Goal: Register for event/course

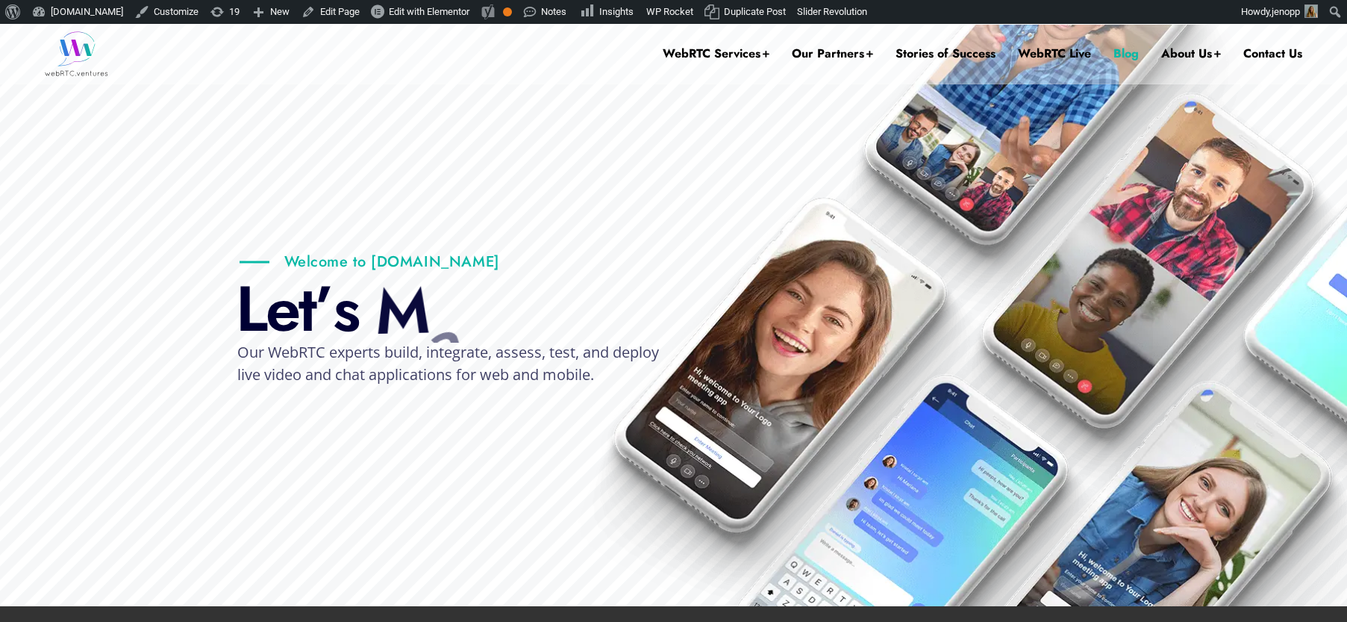
click at [1124, 52] on link "Blog" at bounding box center [1126, 54] width 25 height 60
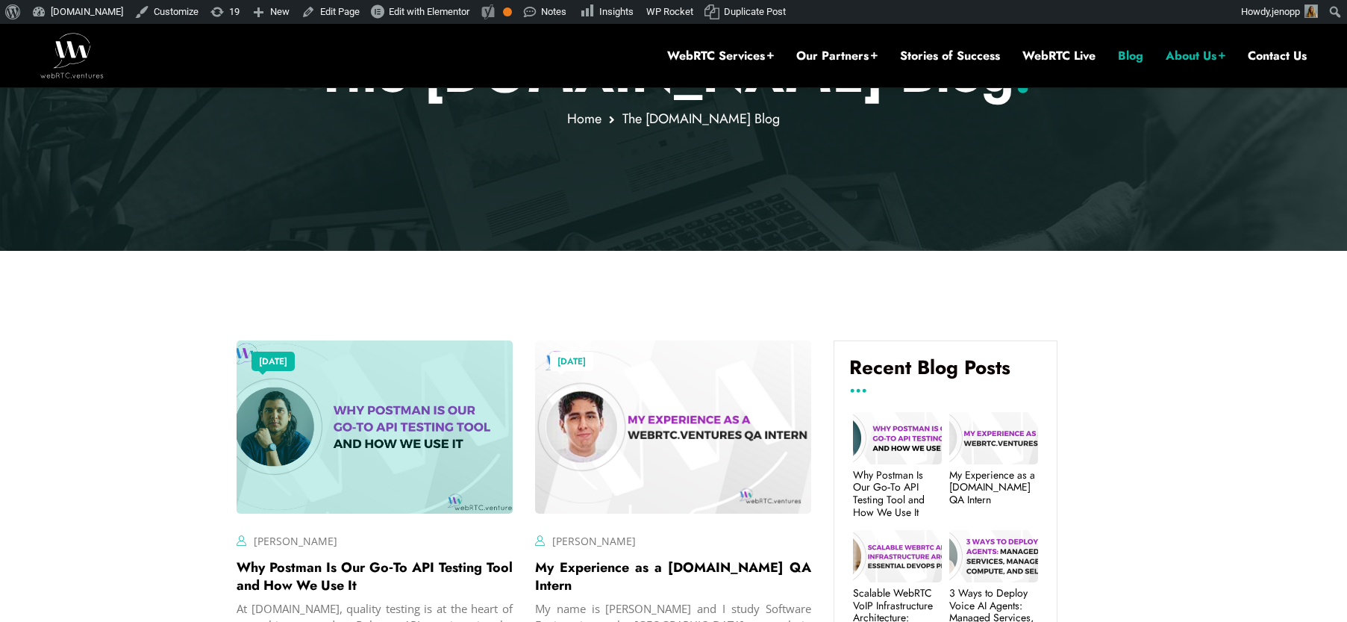
scroll to position [296, 0]
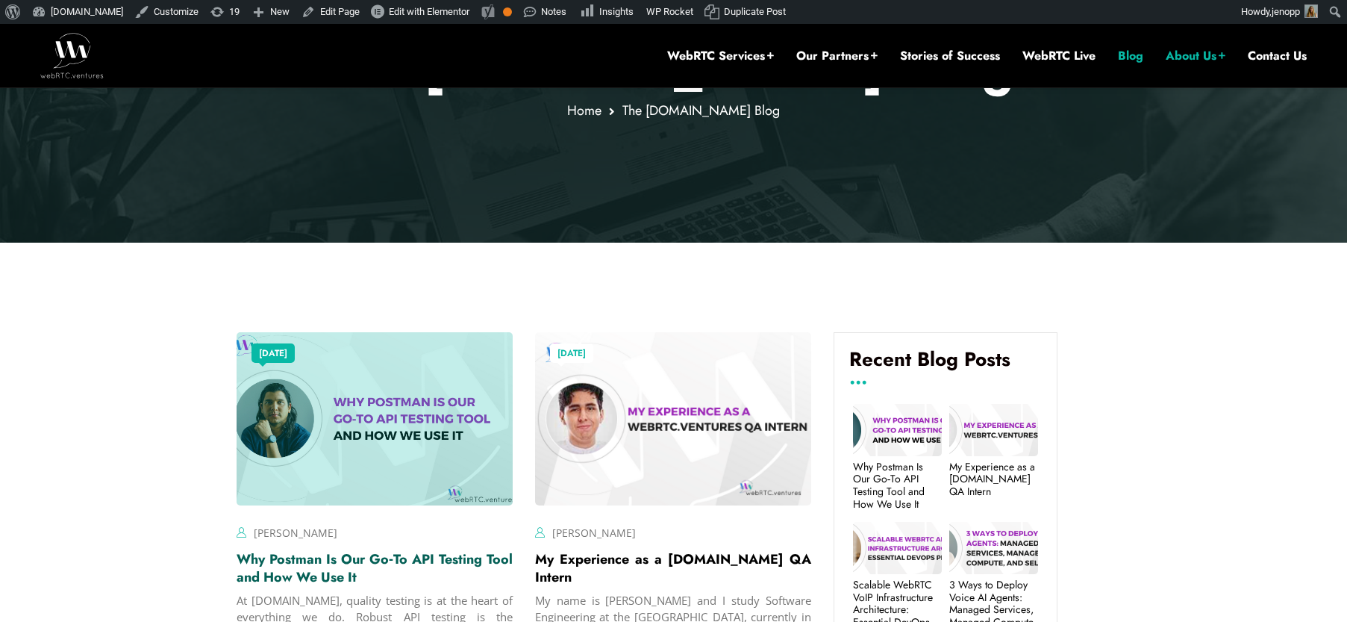
click at [333, 563] on link "Why Postman Is Our Go‑To API Testing Tool and How We Use It" at bounding box center [375, 567] width 276 height 37
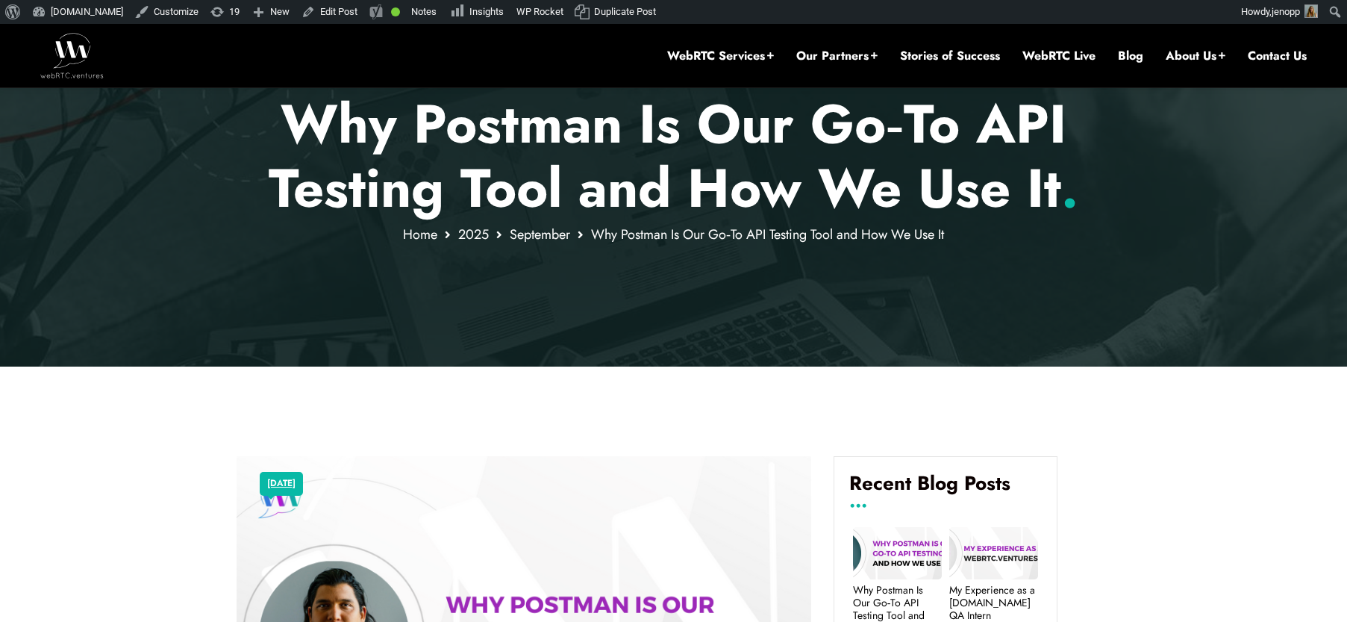
scroll to position [396, 0]
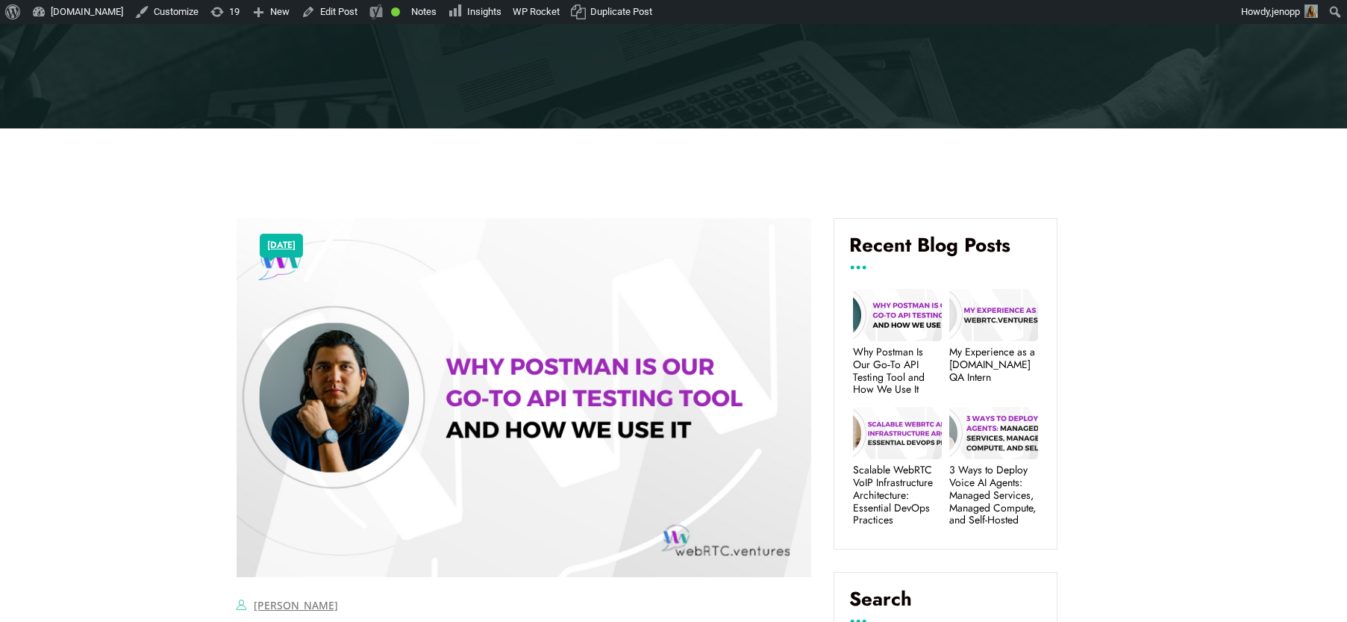
scroll to position [396, 0]
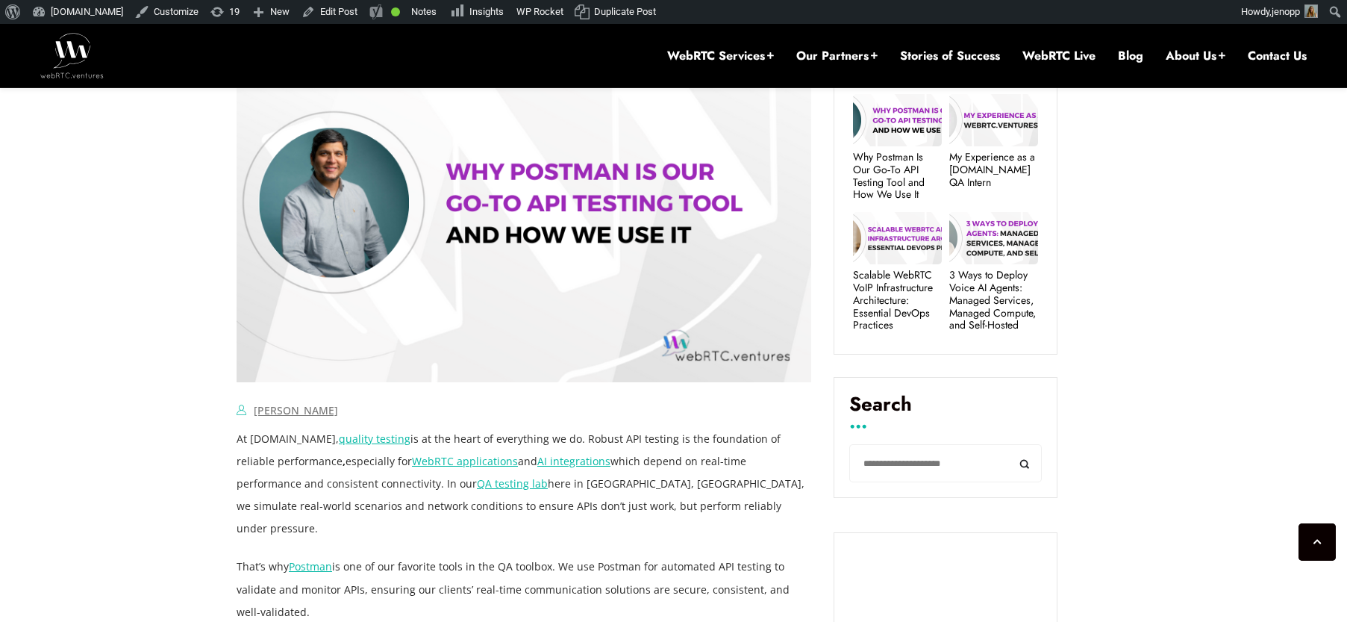
scroll to position [712, 0]
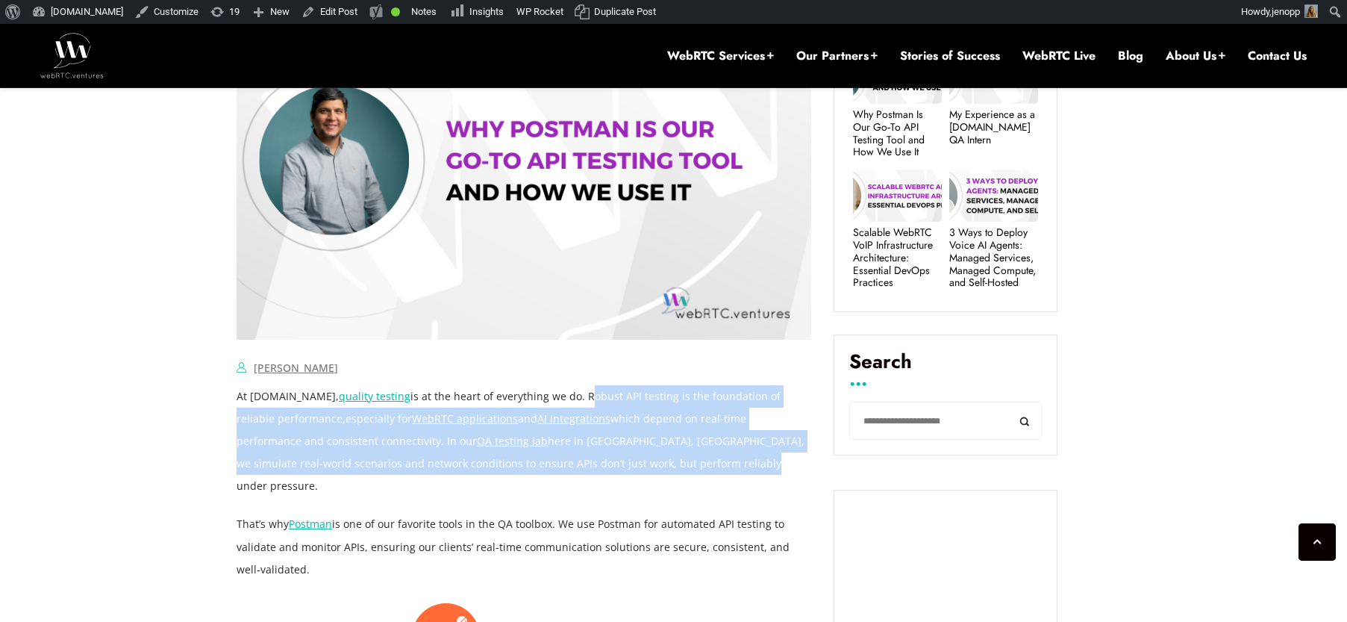
drag, startPoint x: 678, startPoint y: 467, endPoint x: 586, endPoint y: 399, distance: 113.8
click at [586, 399] on p "At WebRTC.ventures, quality testing is at the heart of everything we do. Robust…" at bounding box center [524, 441] width 575 height 112
copy p "Robust API testing is the foundation of reliable performance , especially for W…"
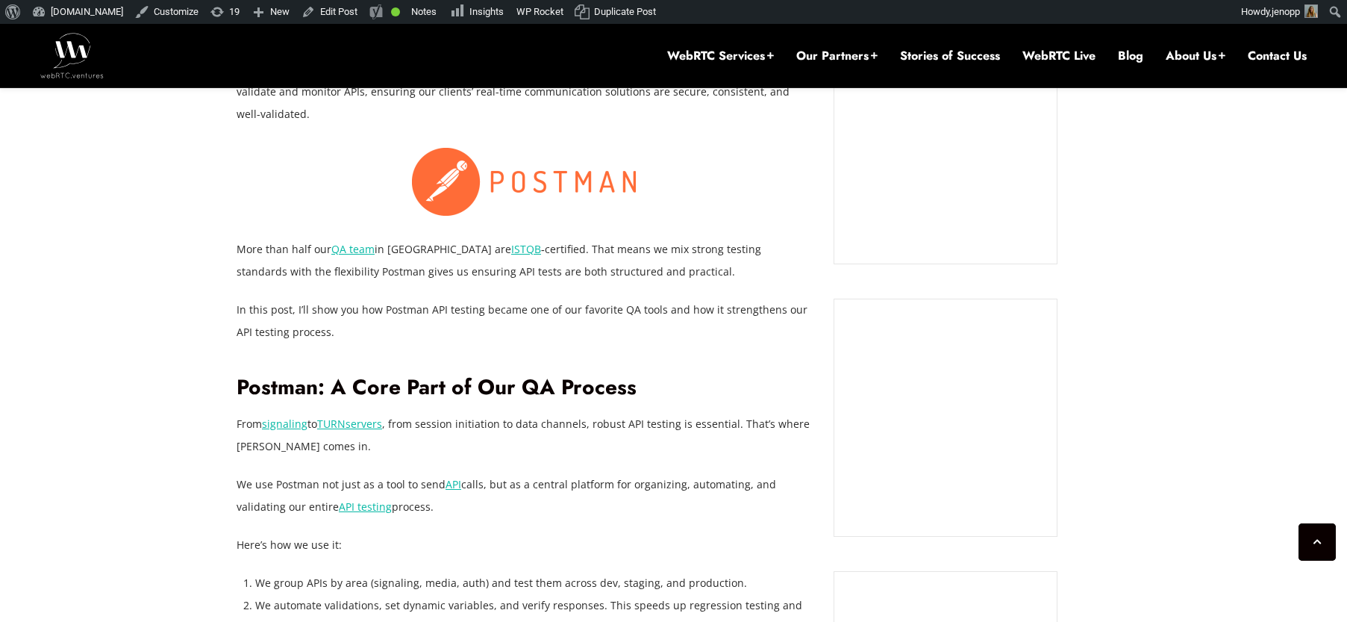
scroll to position [1191, 0]
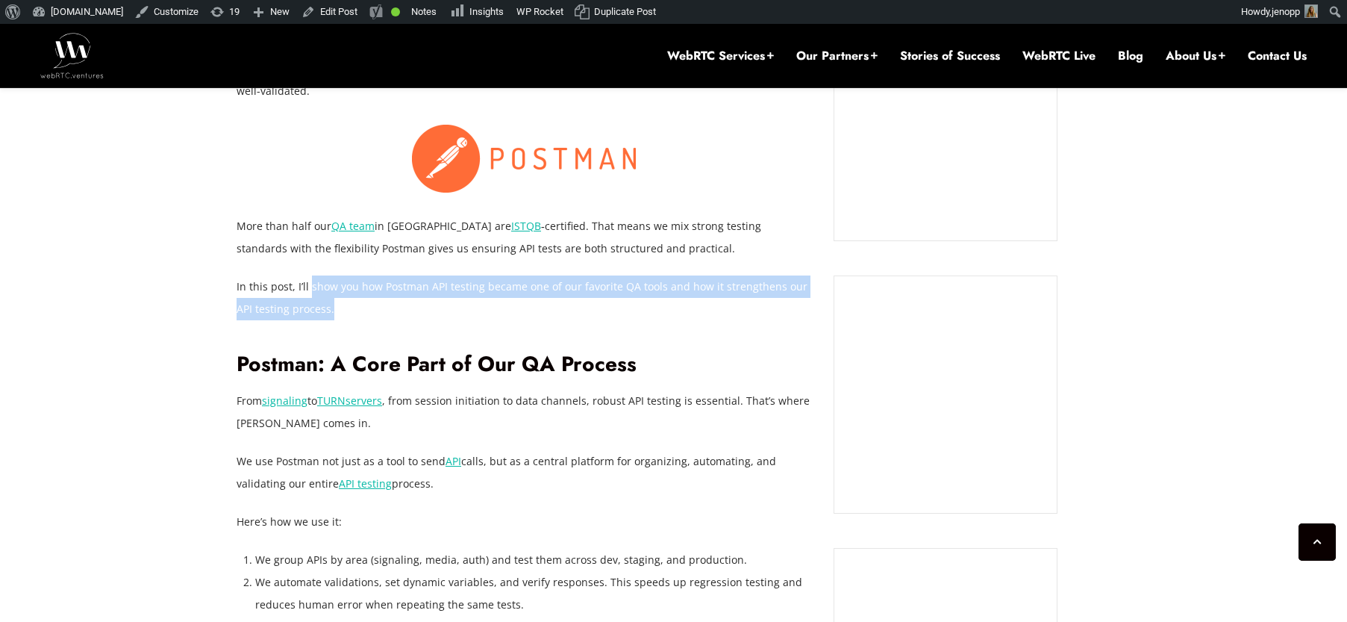
drag, startPoint x: 310, startPoint y: 267, endPoint x: 325, endPoint y: 281, distance: 21.1
click at [325, 281] on p "In this post, I’ll show you how Postman API testing became one of our favorite …" at bounding box center [524, 297] width 575 height 45
copy p "show you how Postman API testing became one of our favorite QA tools and how it…"
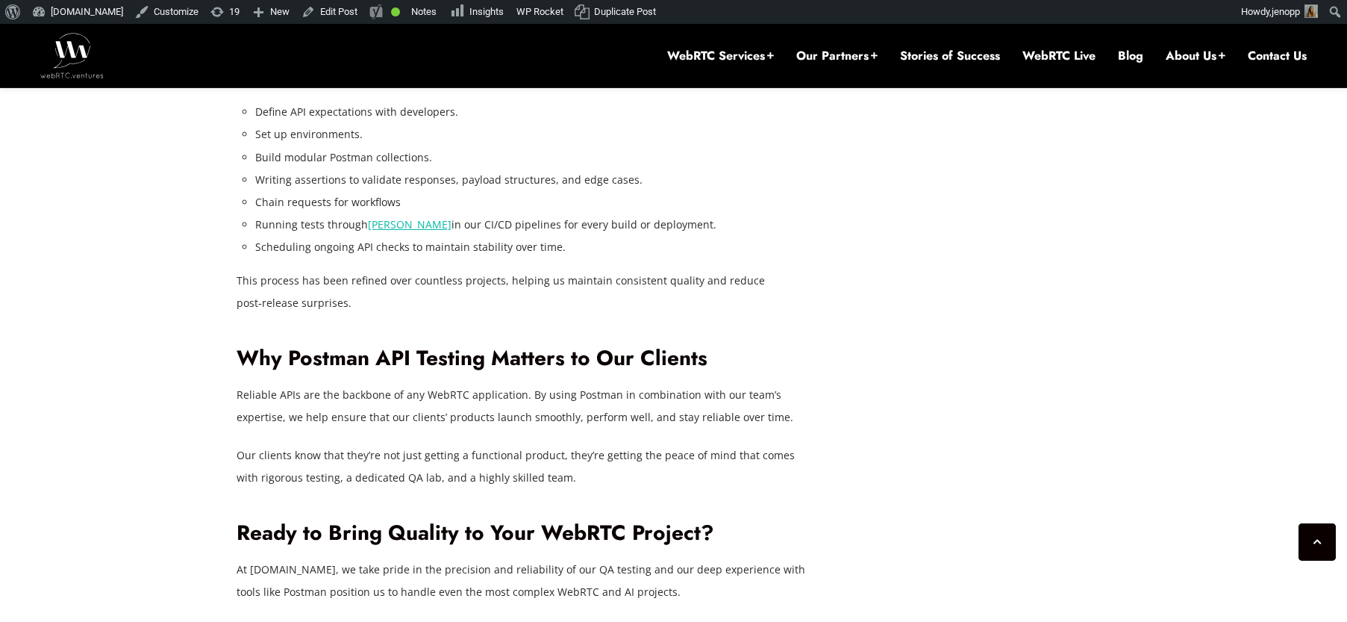
scroll to position [4378, 0]
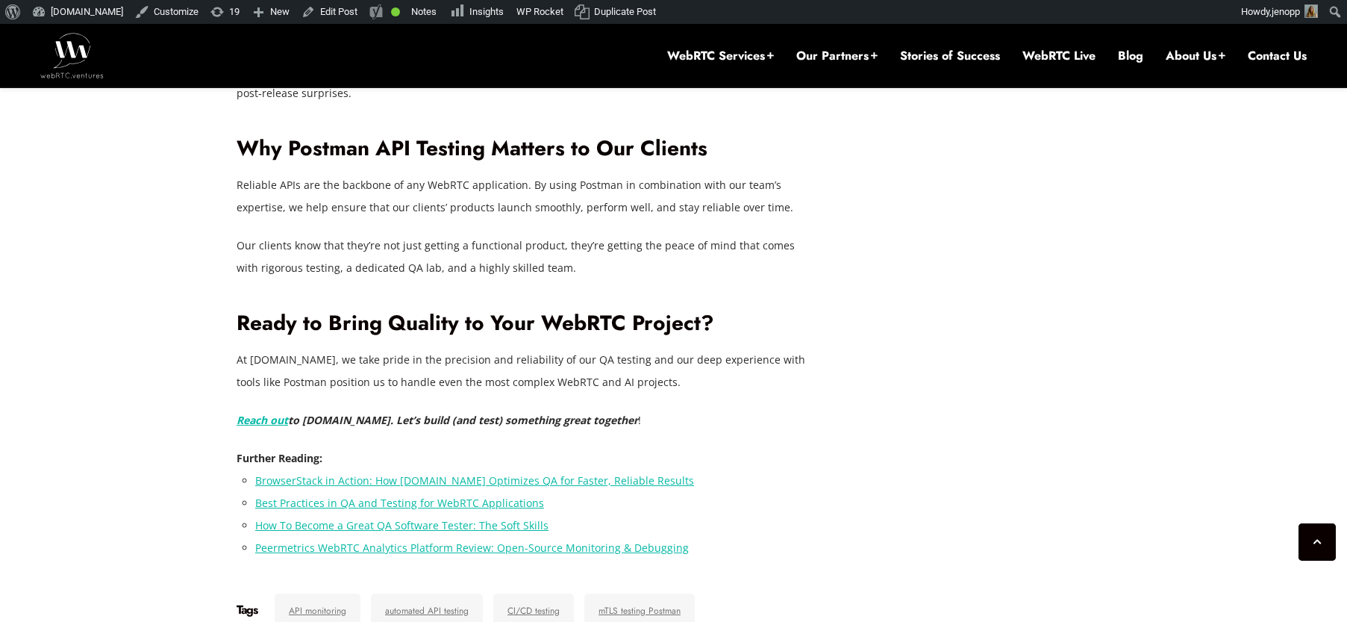
drag, startPoint x: 236, startPoint y: 146, endPoint x: 659, endPoint y: 147, distance: 423.3
click at [659, 174] on p "Reliable APIs are the backbone of any WebRTC application. By using Postman in c…" at bounding box center [524, 196] width 575 height 45
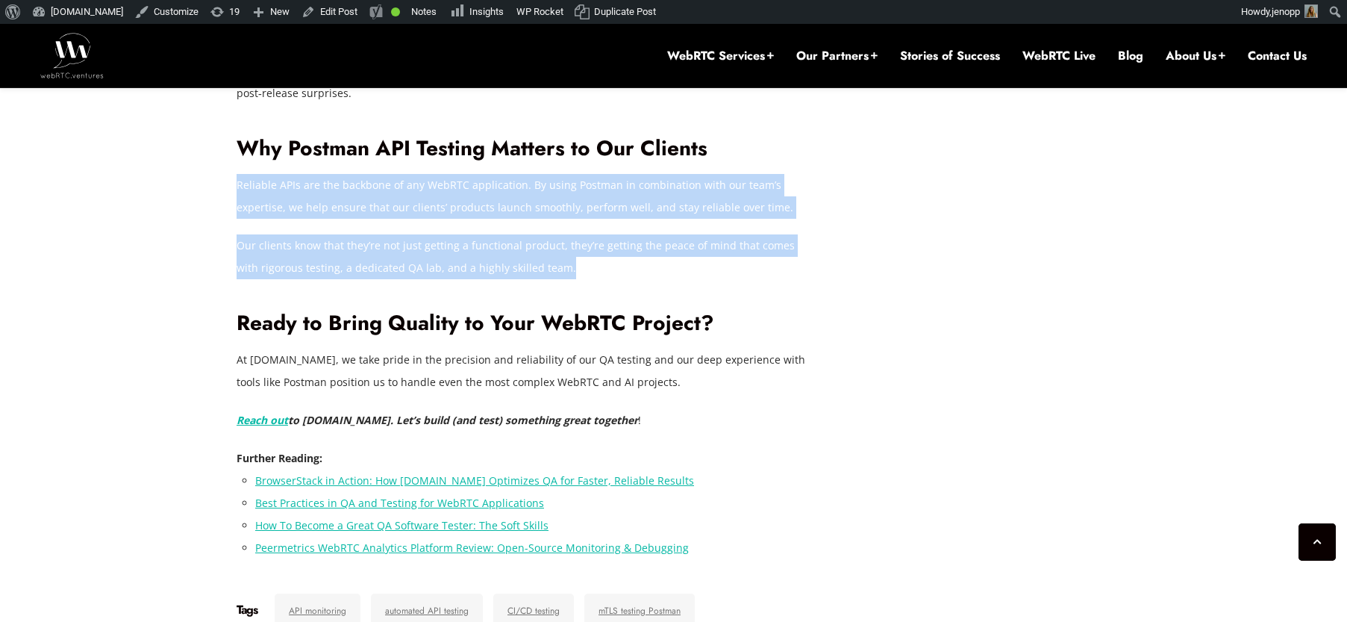
drag, startPoint x: 535, startPoint y: 223, endPoint x: 240, endPoint y: 145, distance: 305.8
copy div "Reliable APIs are the backbone of any WebRTC application. By using Postman in c…"
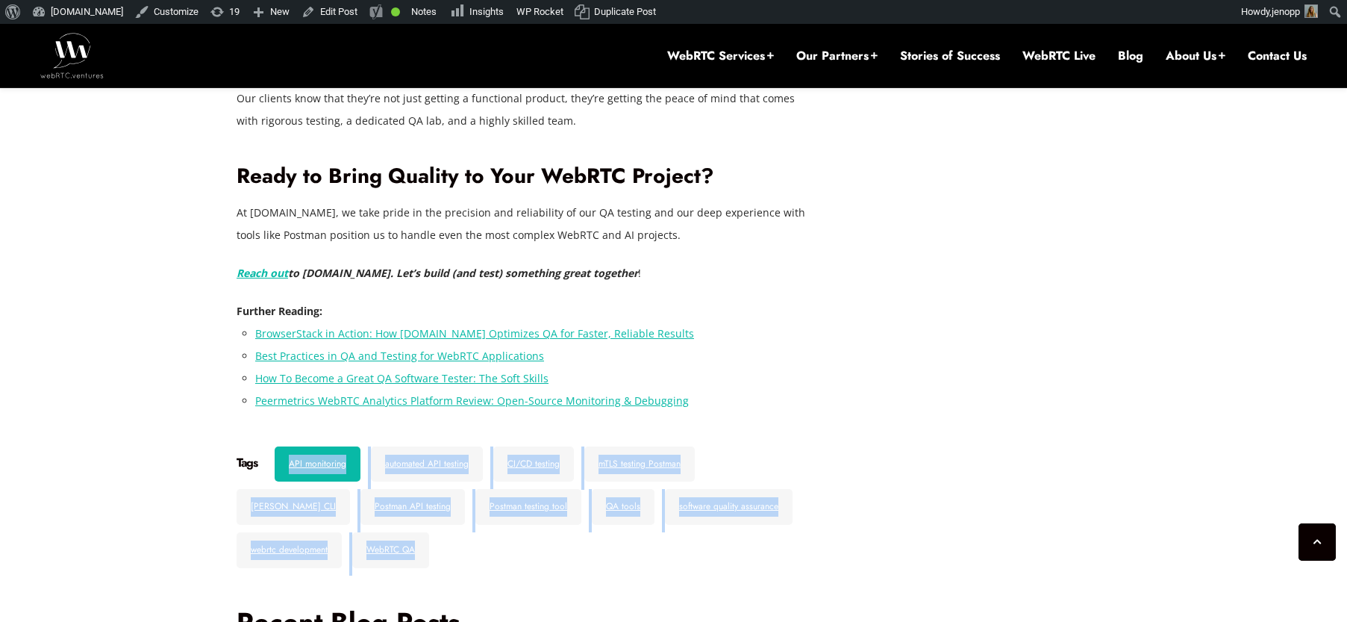
drag, startPoint x: 311, startPoint y: 500, endPoint x: 290, endPoint y: 426, distance: 77.5
click at [290, 446] on div "Tags API monitoring automated API testing CI/CD testing mTLS testing Postman Ne…" at bounding box center [524, 510] width 575 height 129
copy div "API monitoring automated API testing CI/CD testing mTLS testing Postman Newman …"
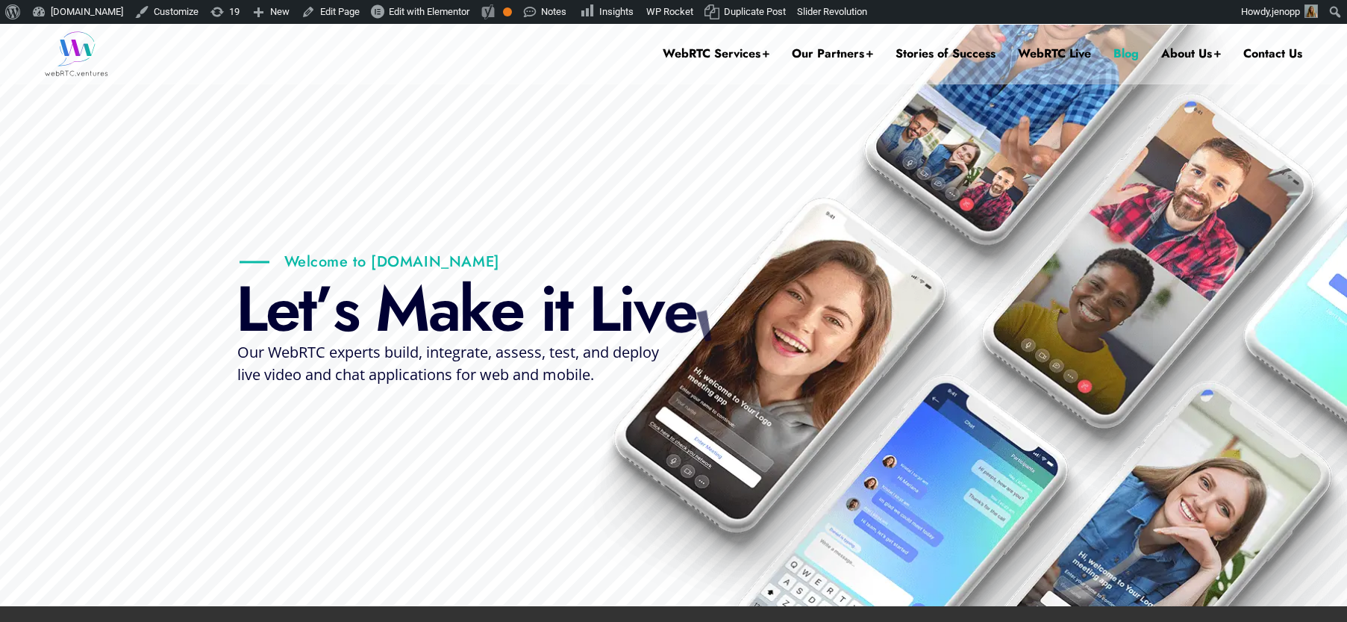
click at [1126, 55] on link "Blog" at bounding box center [1126, 54] width 25 height 60
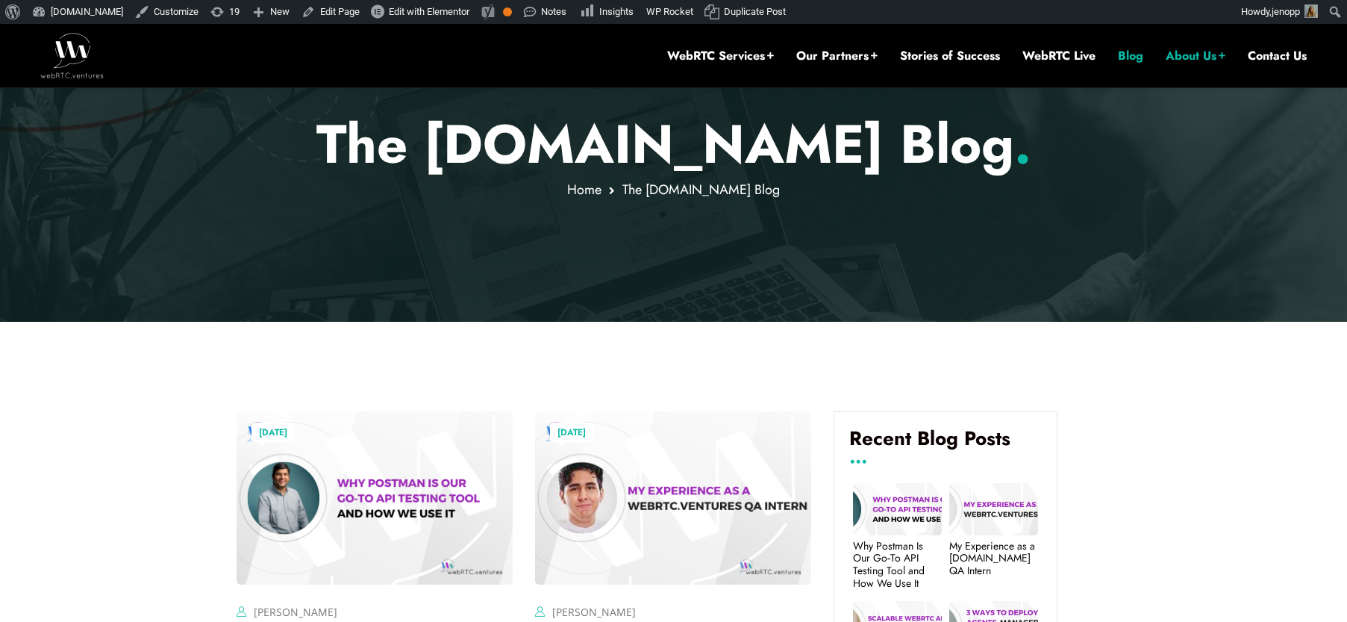
scroll to position [317, 0]
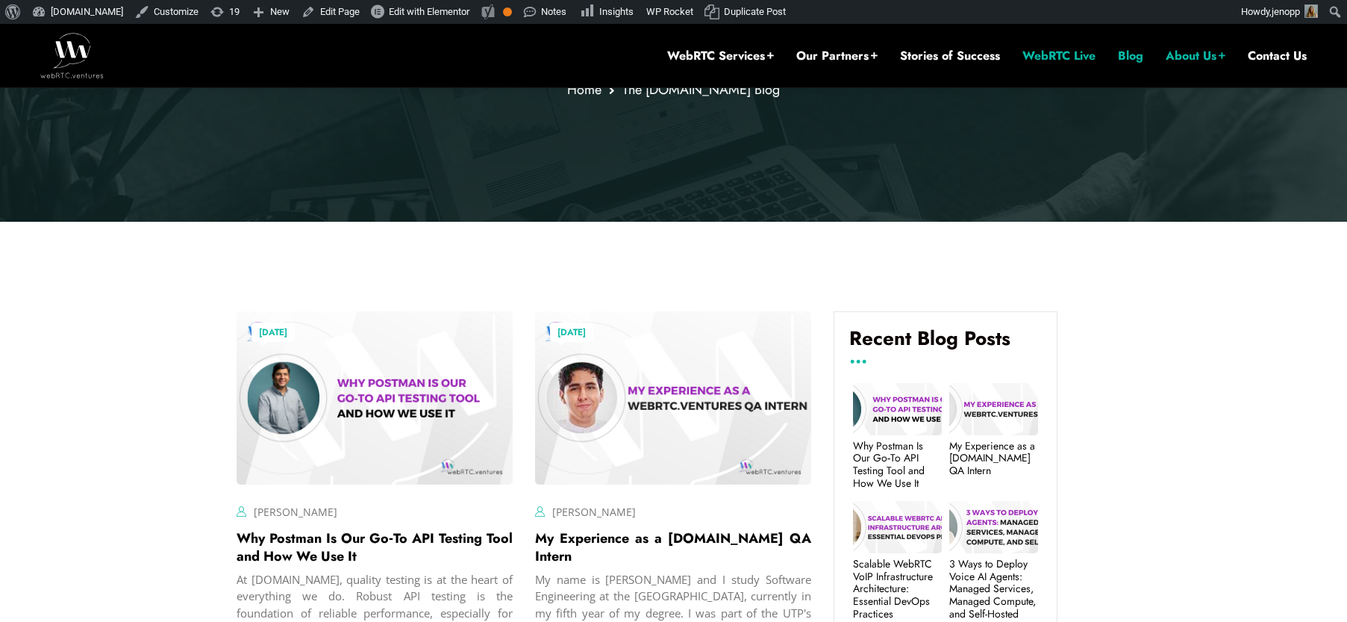
click at [1033, 51] on link "WebRTC Live" at bounding box center [1059, 56] width 73 height 16
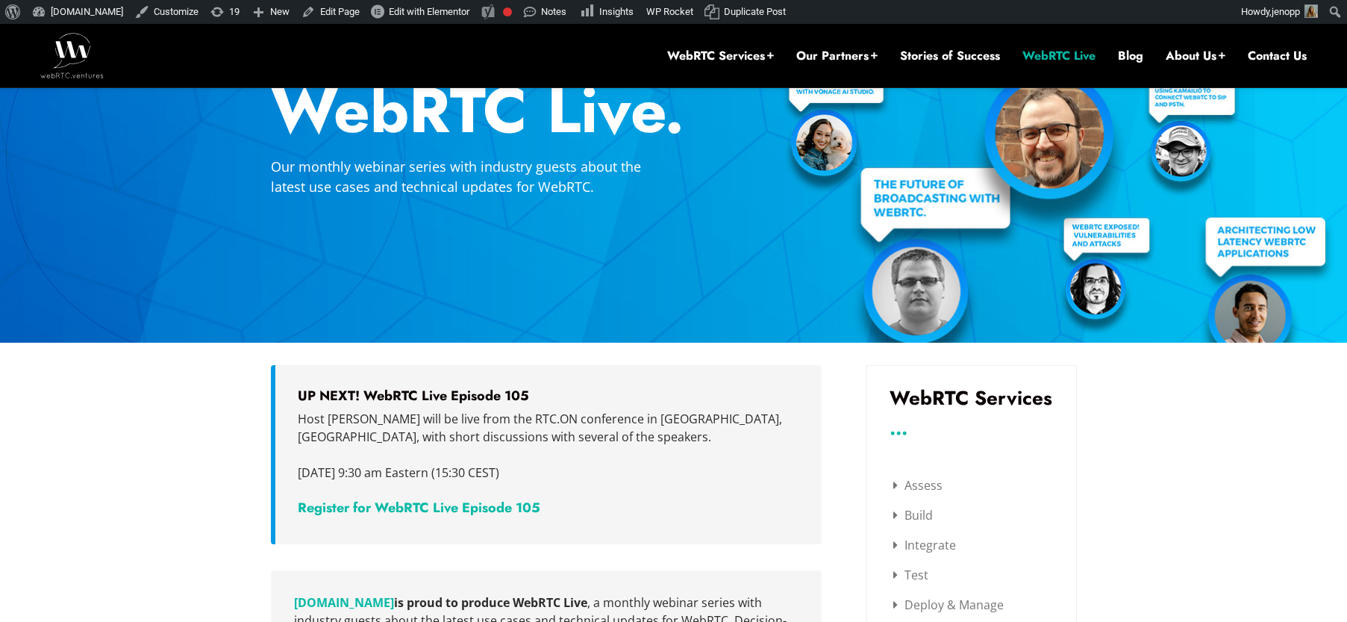
scroll to position [213, 0]
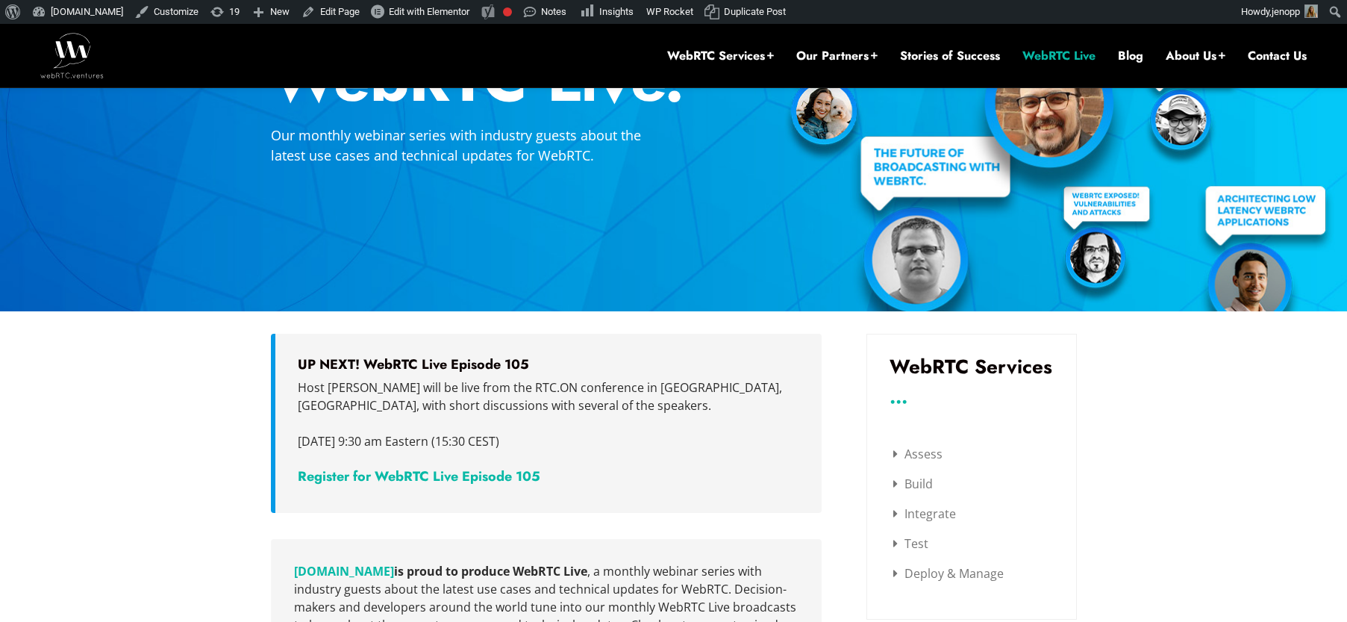
click at [441, 482] on link "Register for WebRTC Live Episode 105" at bounding box center [419, 476] width 243 height 19
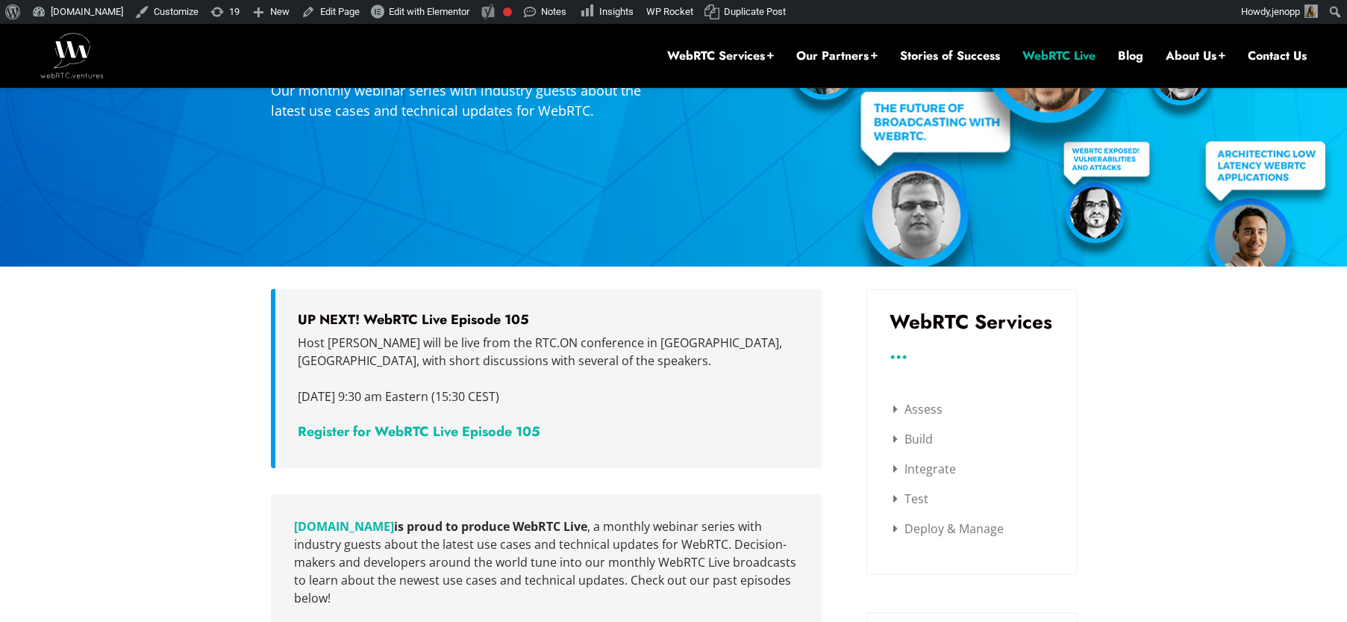
scroll to position [280, 0]
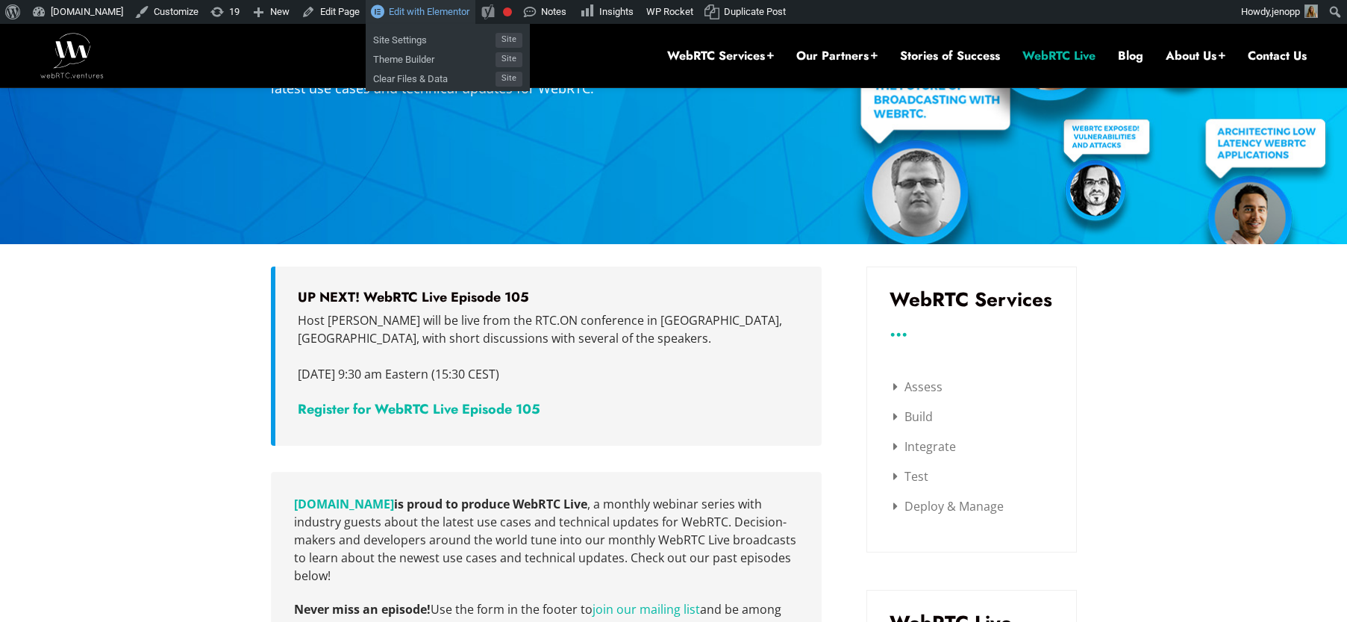
click at [418, 9] on span "Edit with Elementor" at bounding box center [429, 11] width 81 height 11
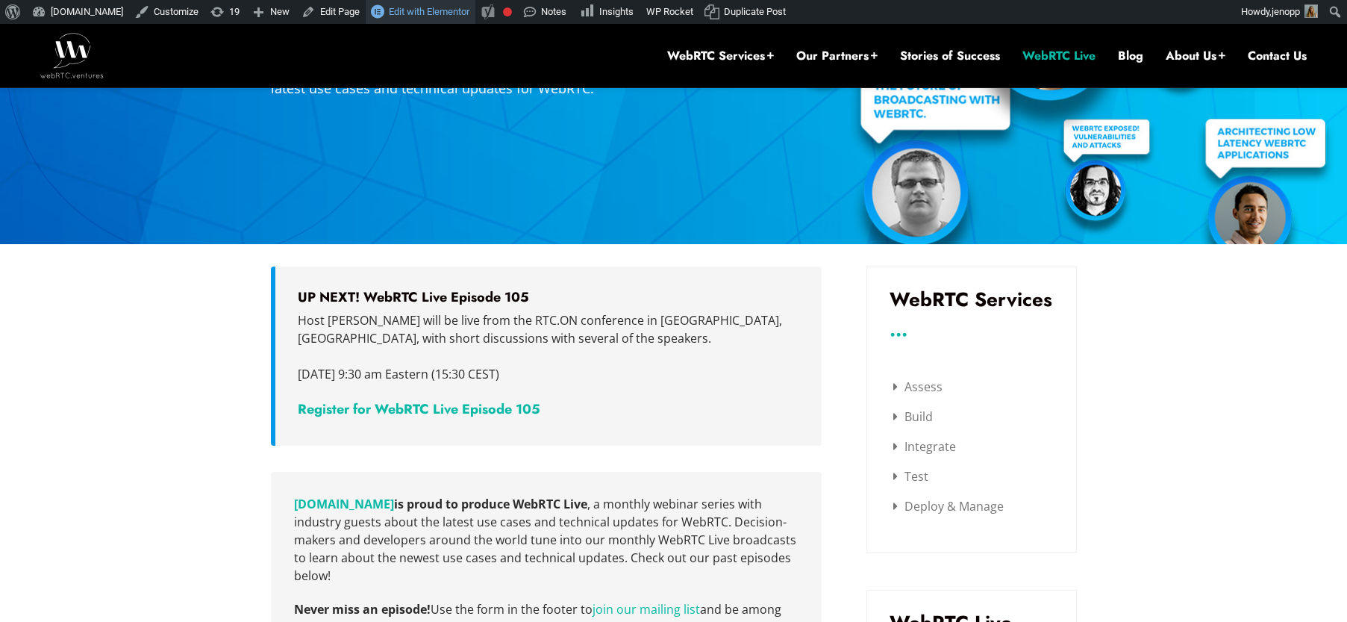
scroll to position [0, 0]
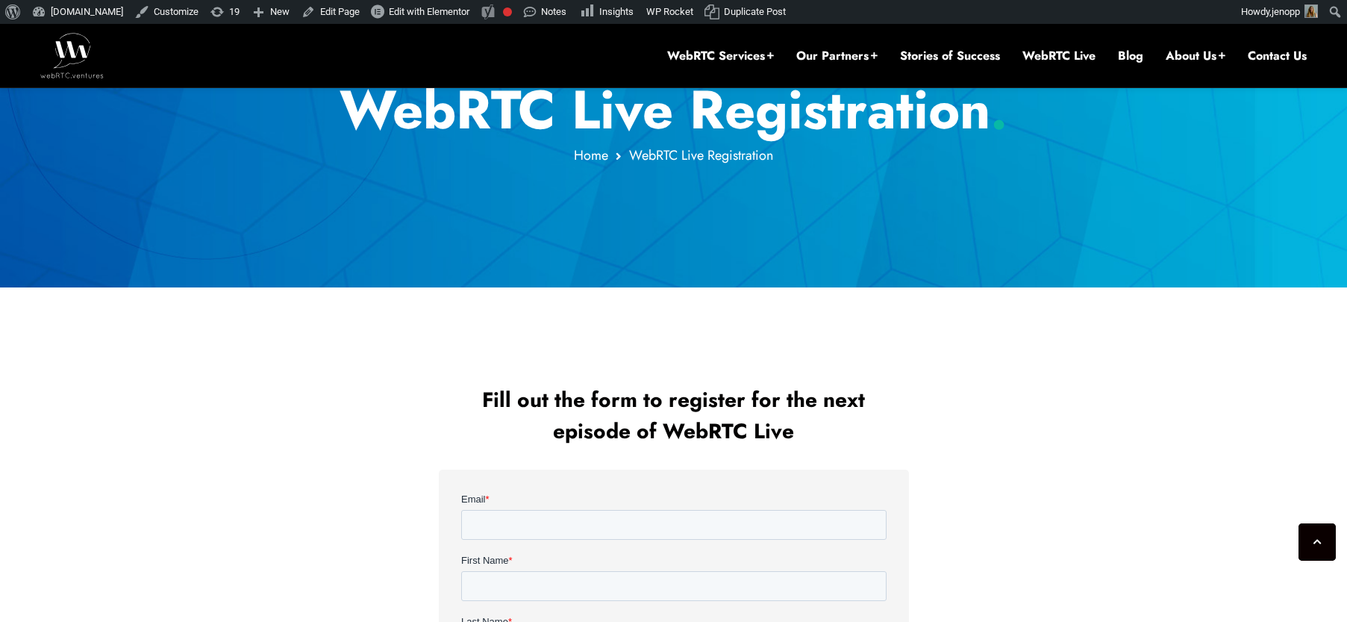
scroll to position [526, 0]
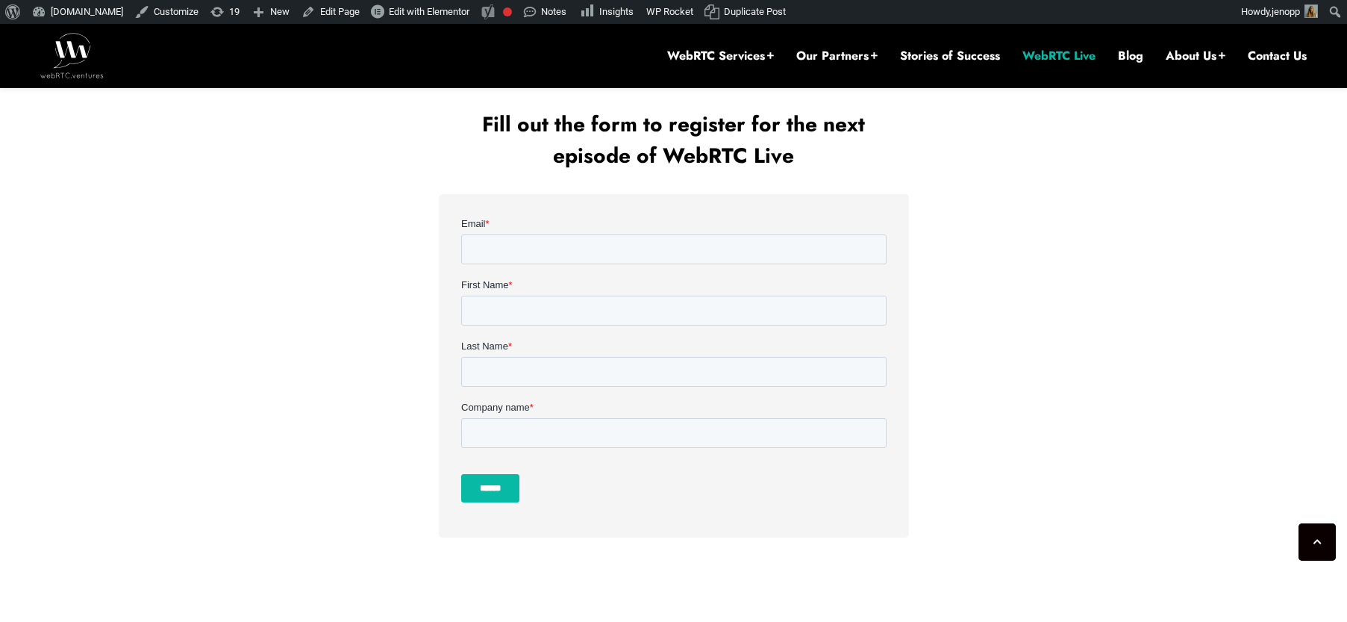
click at [1031, 57] on link "WebRTC Live" at bounding box center [1059, 56] width 73 height 16
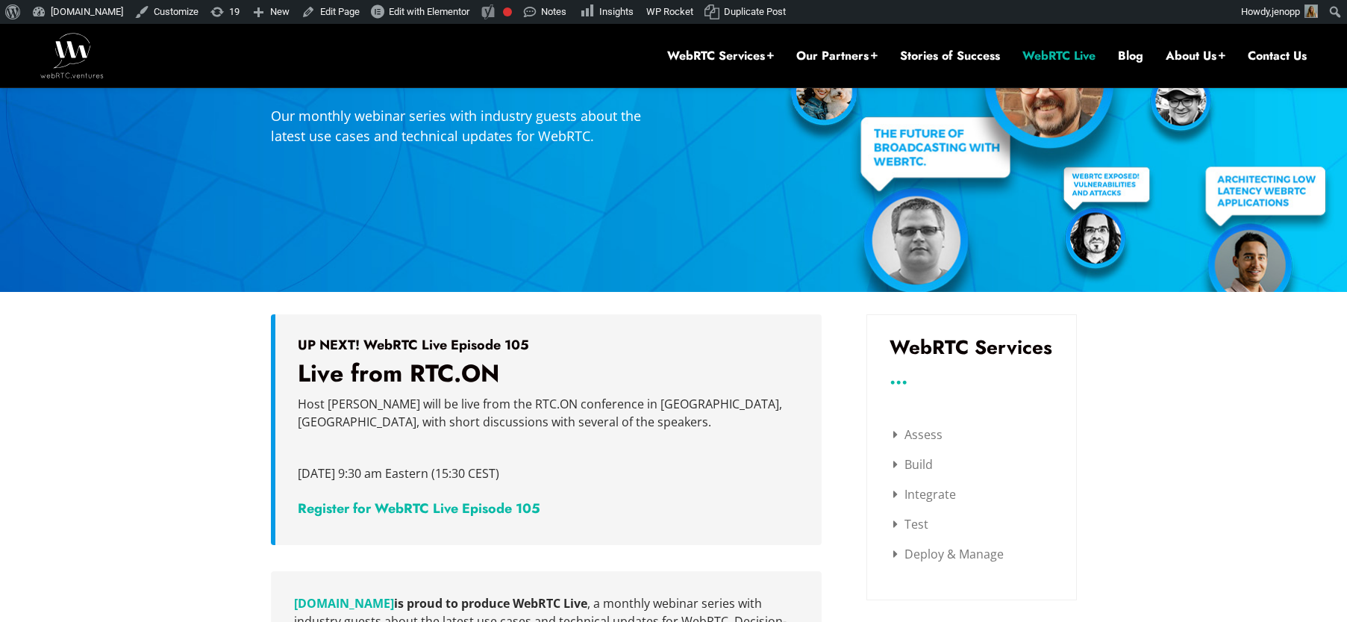
scroll to position [332, 0]
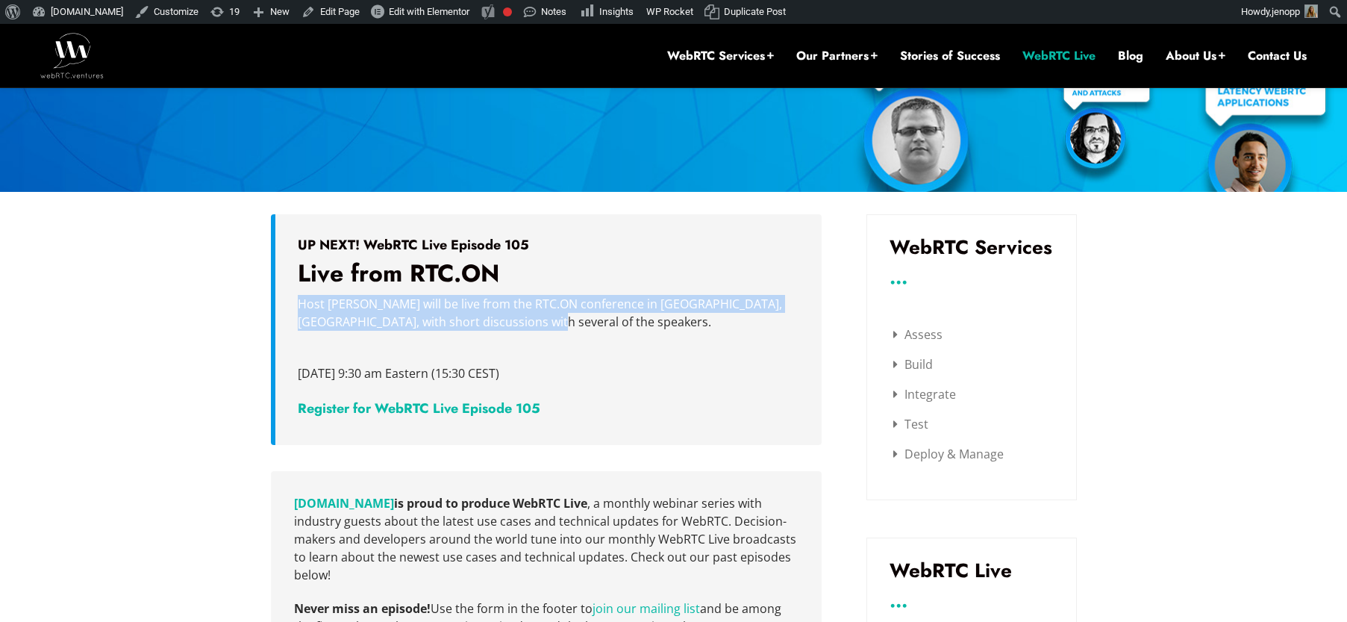
drag, startPoint x: 299, startPoint y: 306, endPoint x: 544, endPoint y: 326, distance: 246.4
click at [544, 326] on p "Host [PERSON_NAME] will be live from the RTC.ON conference in [GEOGRAPHIC_DATA]…" at bounding box center [549, 322] width 502 height 54
copy p "Host [PERSON_NAME] will be live from the RTC.ON conference in [GEOGRAPHIC_DATA]…"
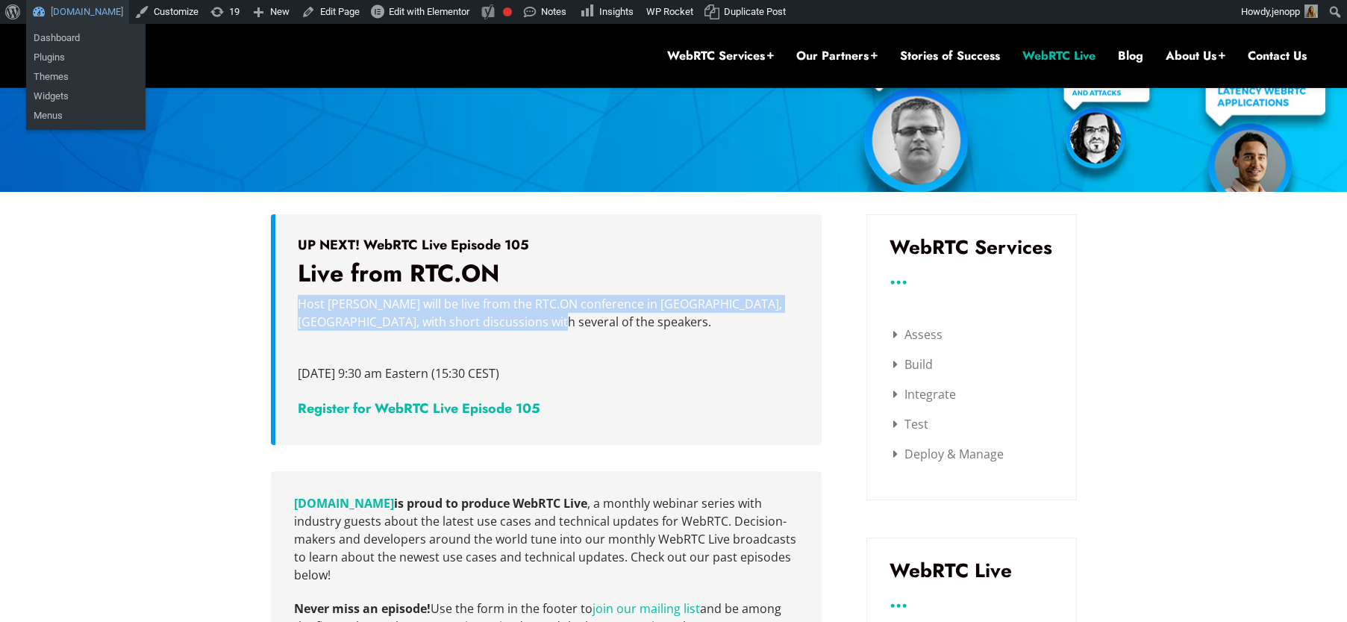
click at [95, 17] on link "[DOMAIN_NAME]" at bounding box center [77, 12] width 103 height 24
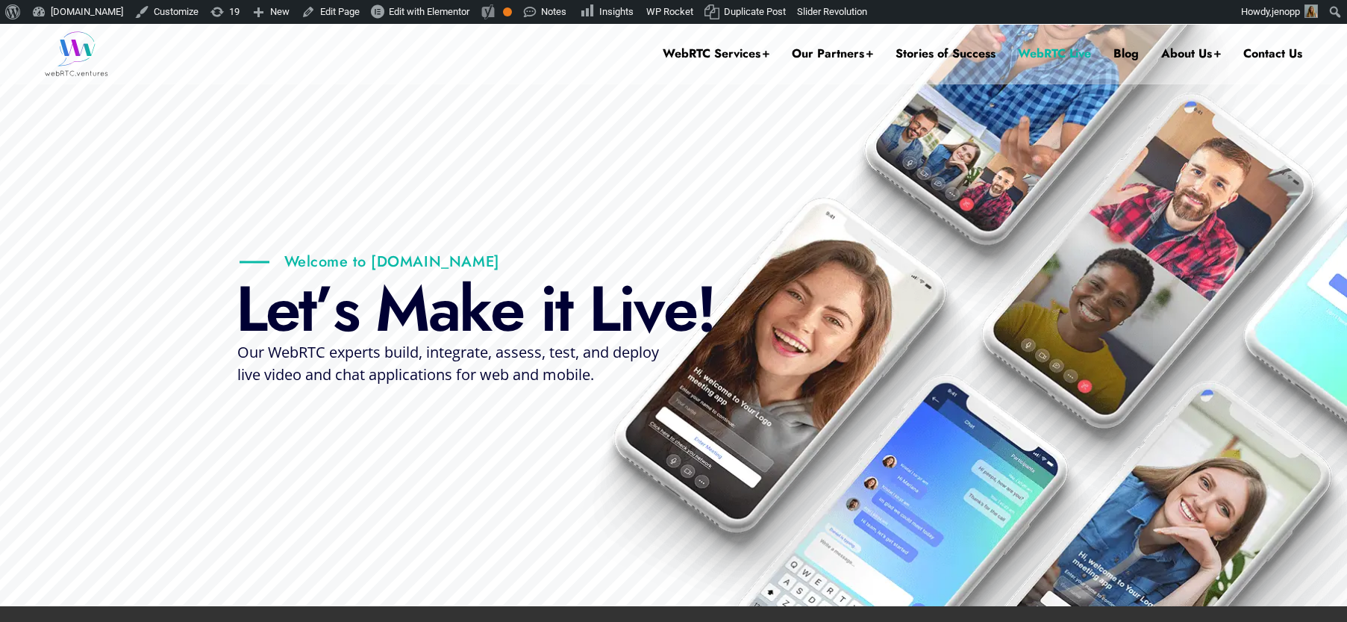
click at [1047, 60] on link "WebRTC Live" at bounding box center [1054, 54] width 73 height 60
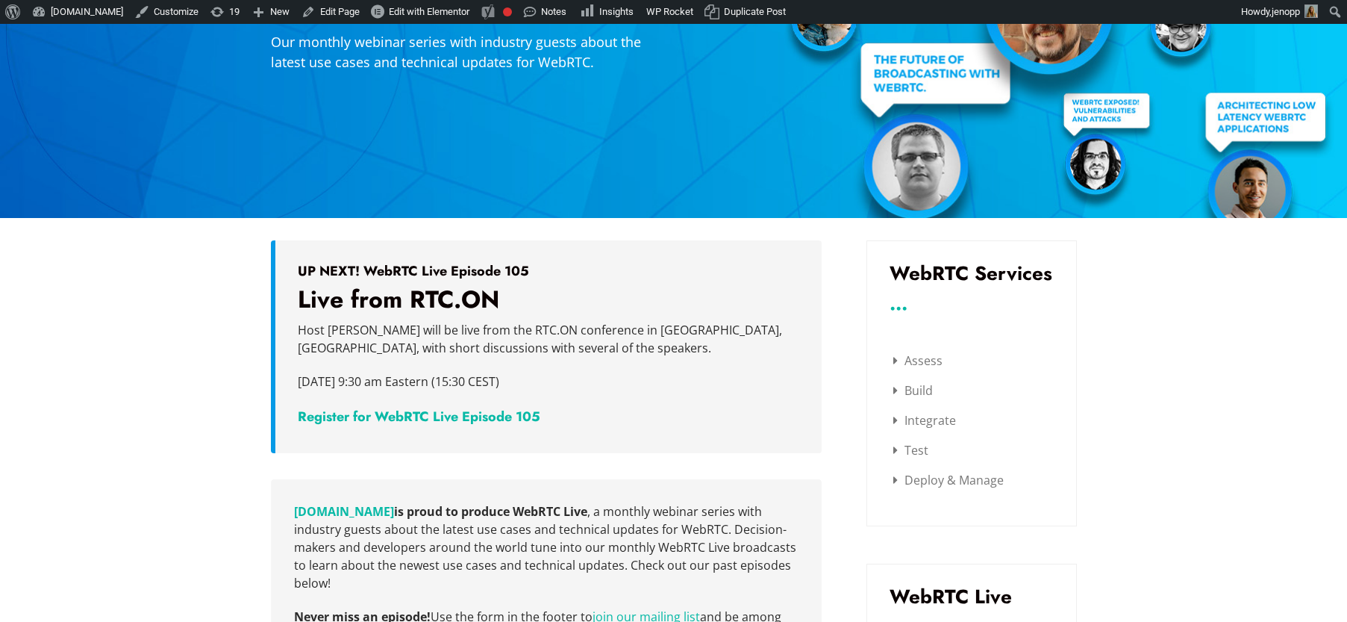
scroll to position [225, 0]
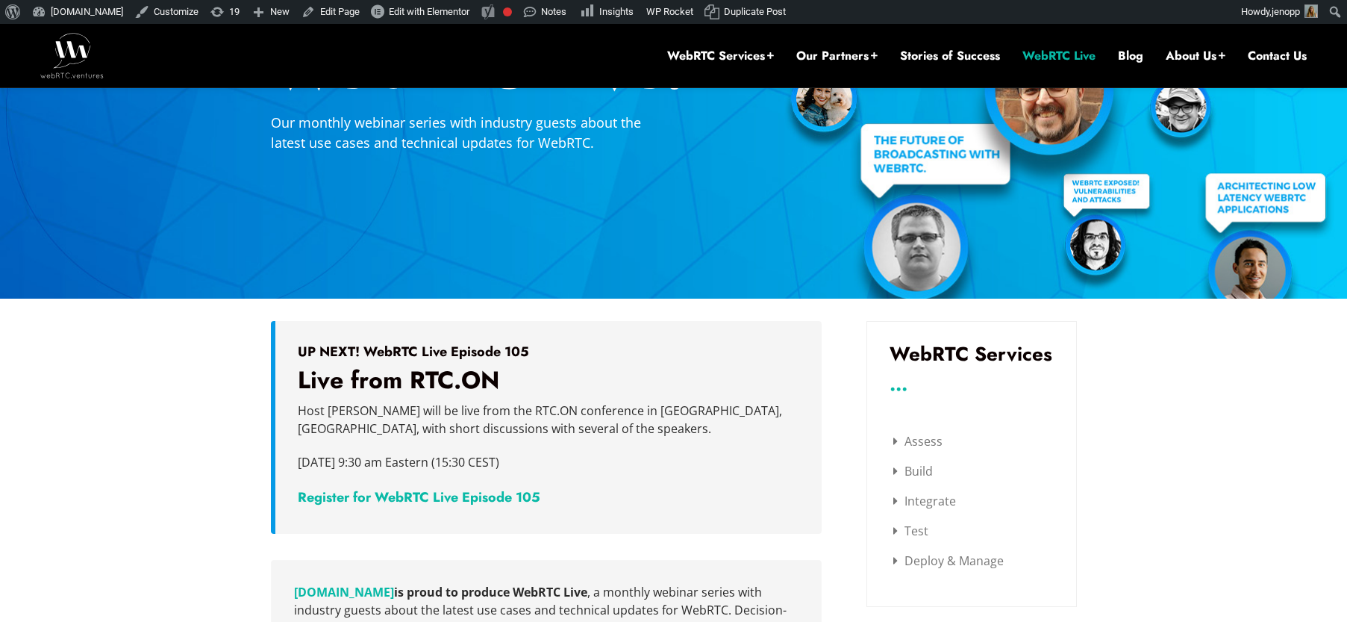
click at [413, 502] on link "Register for WebRTC Live Episode 105" at bounding box center [419, 496] width 243 height 19
